Goal: Navigation & Orientation: Find specific page/section

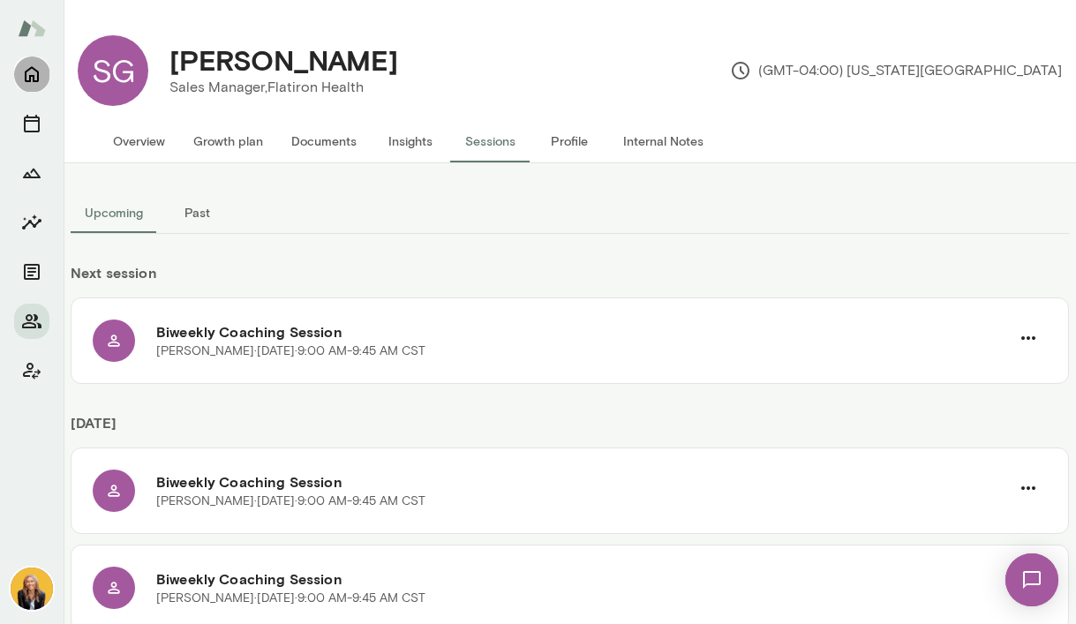
click at [32, 75] on icon "Home" at bounding box center [32, 75] width 14 height 16
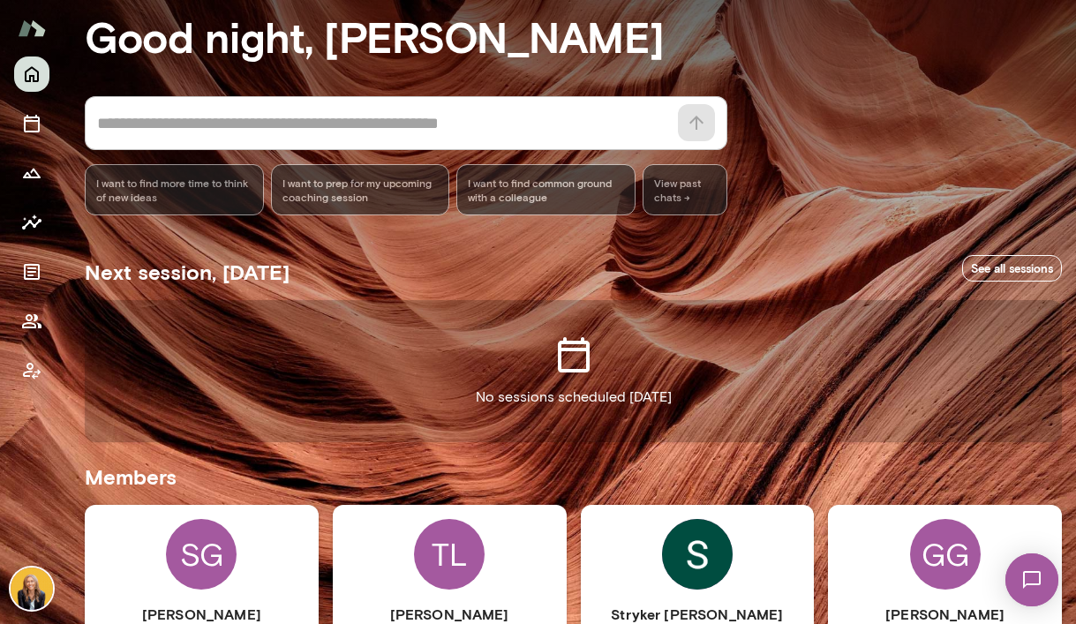
scroll to position [192, 0]
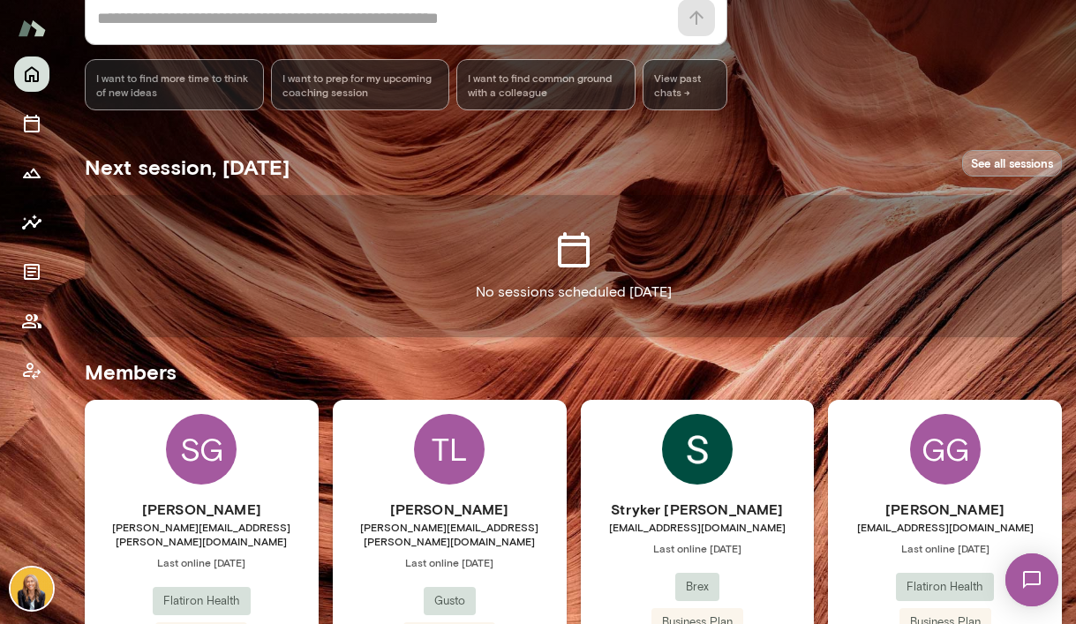
click at [967, 163] on link "See all sessions" at bounding box center [1012, 163] width 100 height 27
